Goal: Transaction & Acquisition: Subscribe to service/newsletter

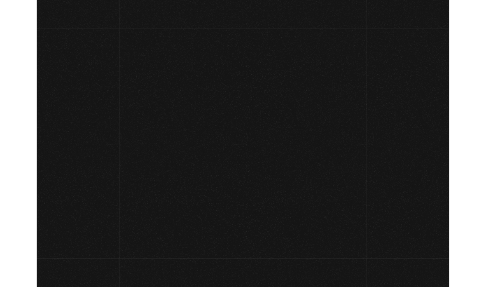
scroll to position [58, 0]
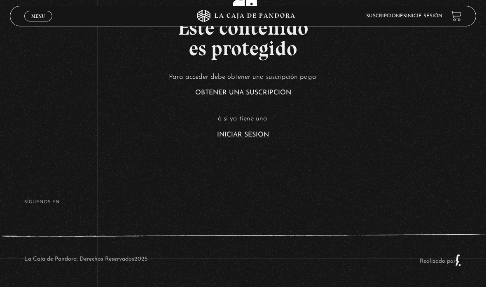
click at [248, 138] on link "Iniciar Sesión" at bounding box center [243, 134] width 52 height 7
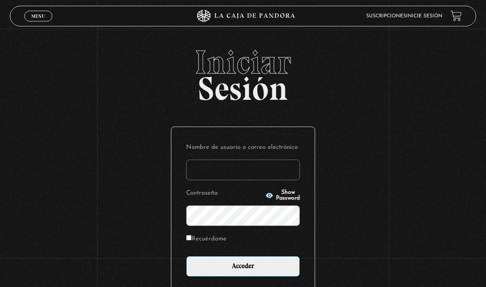
type input "[EMAIL_ADDRESS][DOMAIN_NAME]"
click at [254, 276] on input "Acceder" at bounding box center [243, 266] width 114 height 21
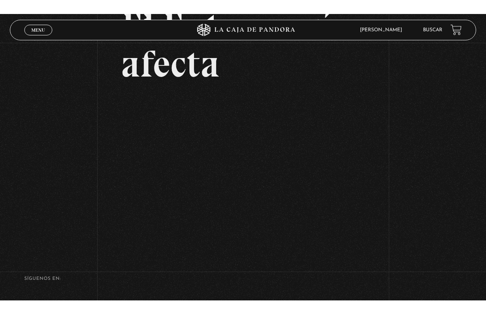
scroll to position [10, 0]
